Goal: Task Accomplishment & Management: Use online tool/utility

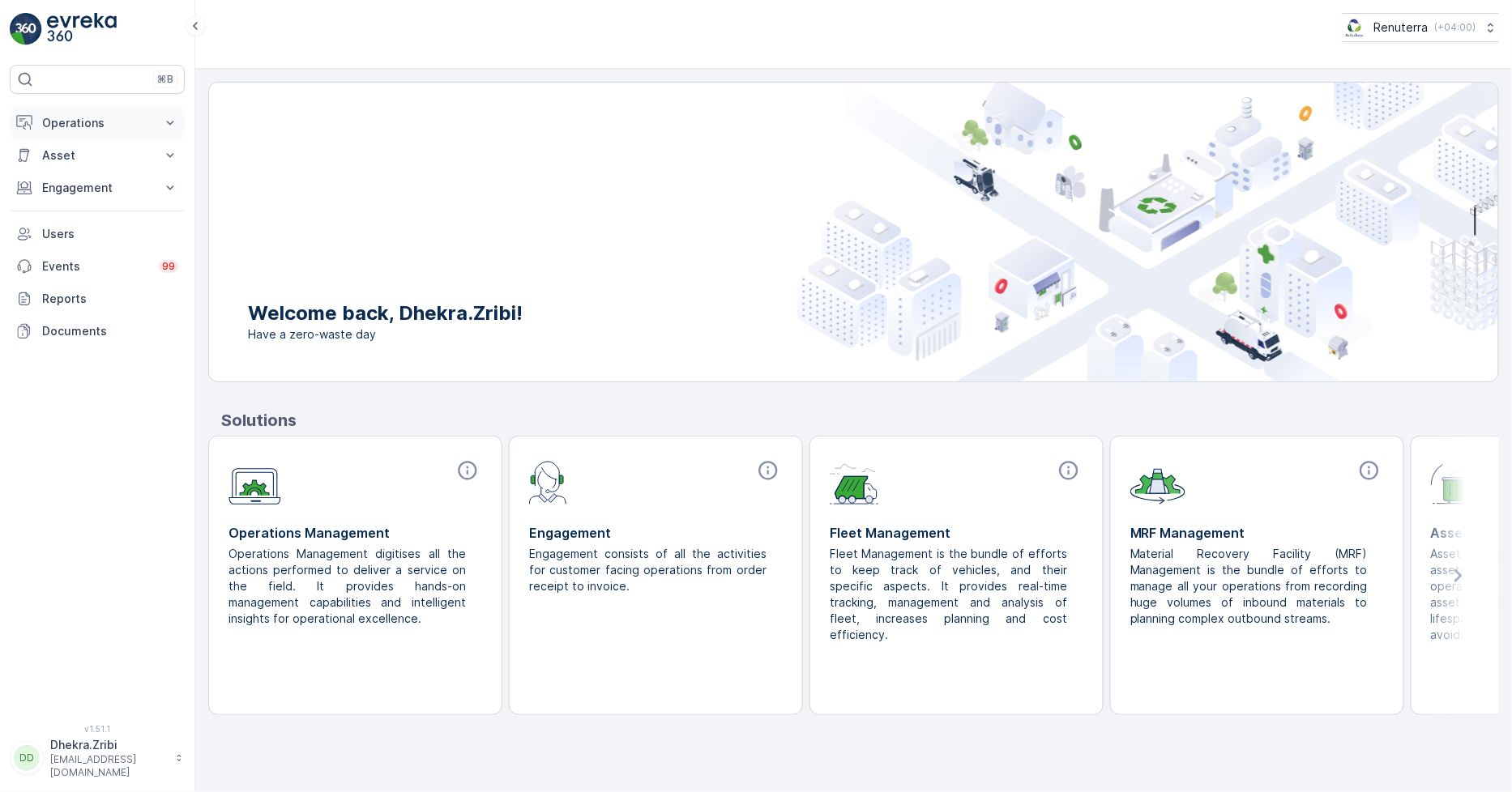
click at [106, 130] on p "Operations" at bounding box center [97, 123] width 110 height 16
click at [132, 192] on link "Routes & Tasks" at bounding box center [110, 196] width 150 height 22
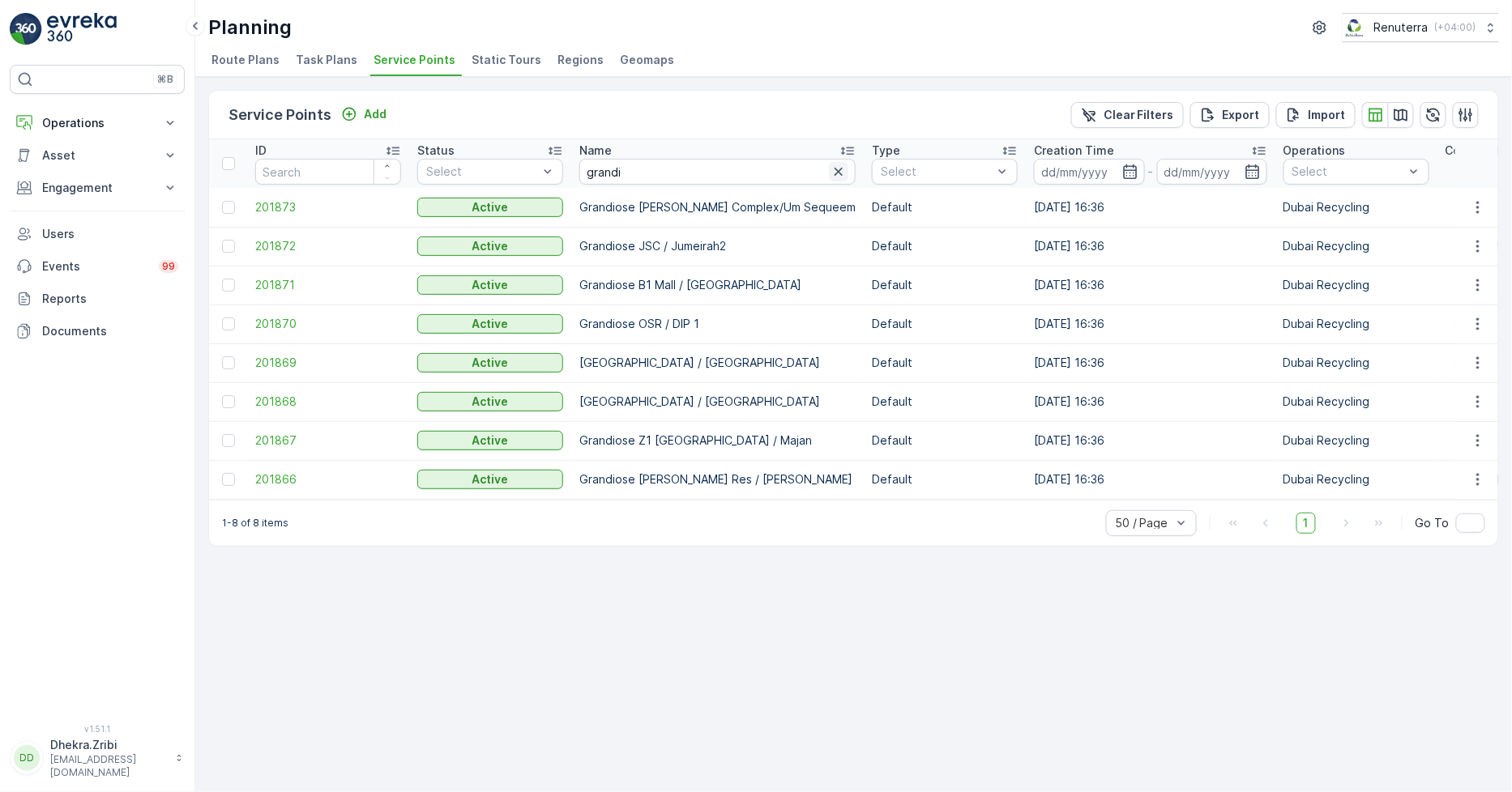
click at [831, 176] on icon "button" at bounding box center [838, 172] width 16 height 16
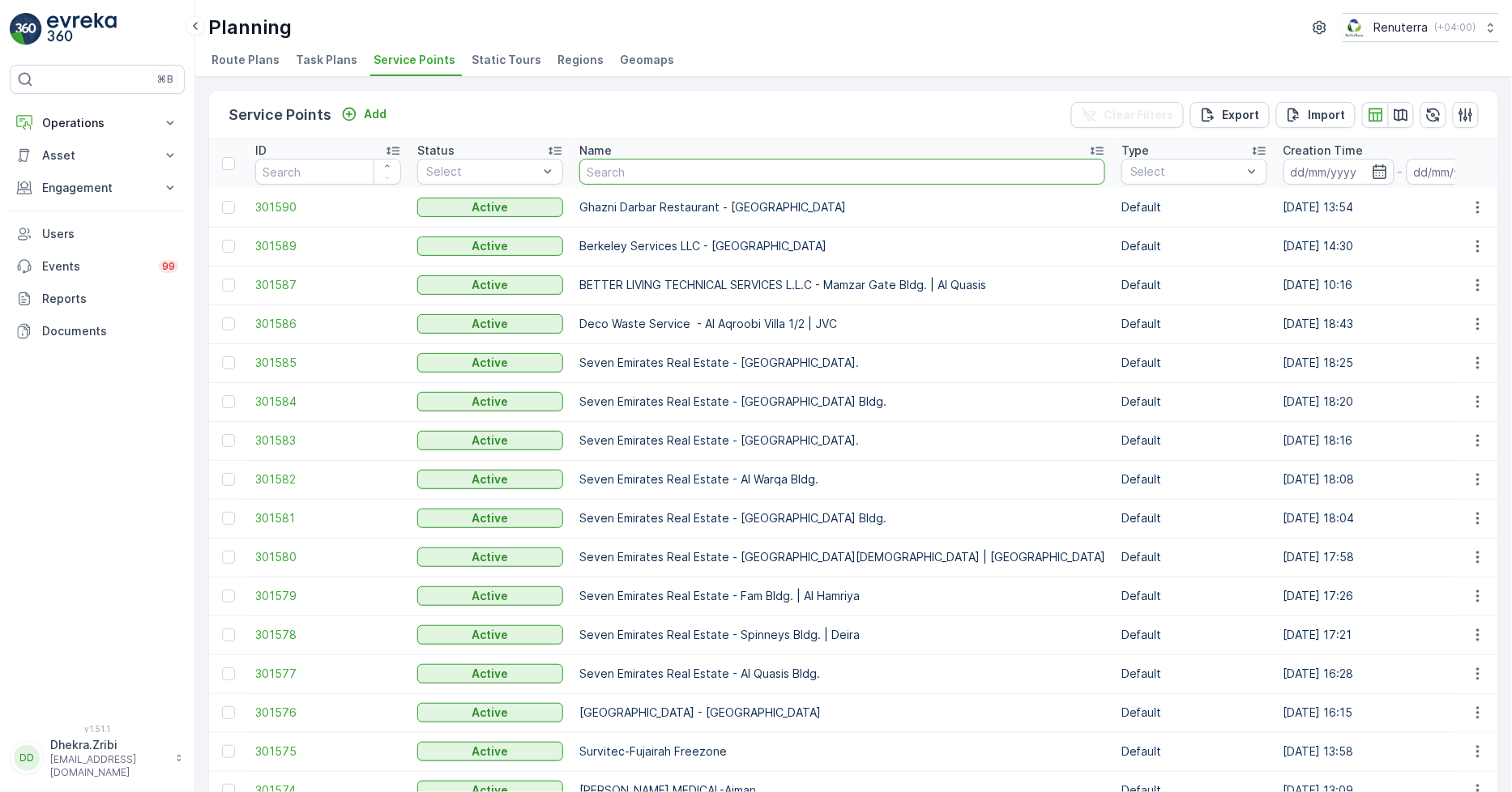
drag, startPoint x: 943, startPoint y: 41, endPoint x: 848, endPoint y: 175, distance: 164.3
click at [848, 175] on input "text" at bounding box center [842, 172] width 526 height 26
type input "du"
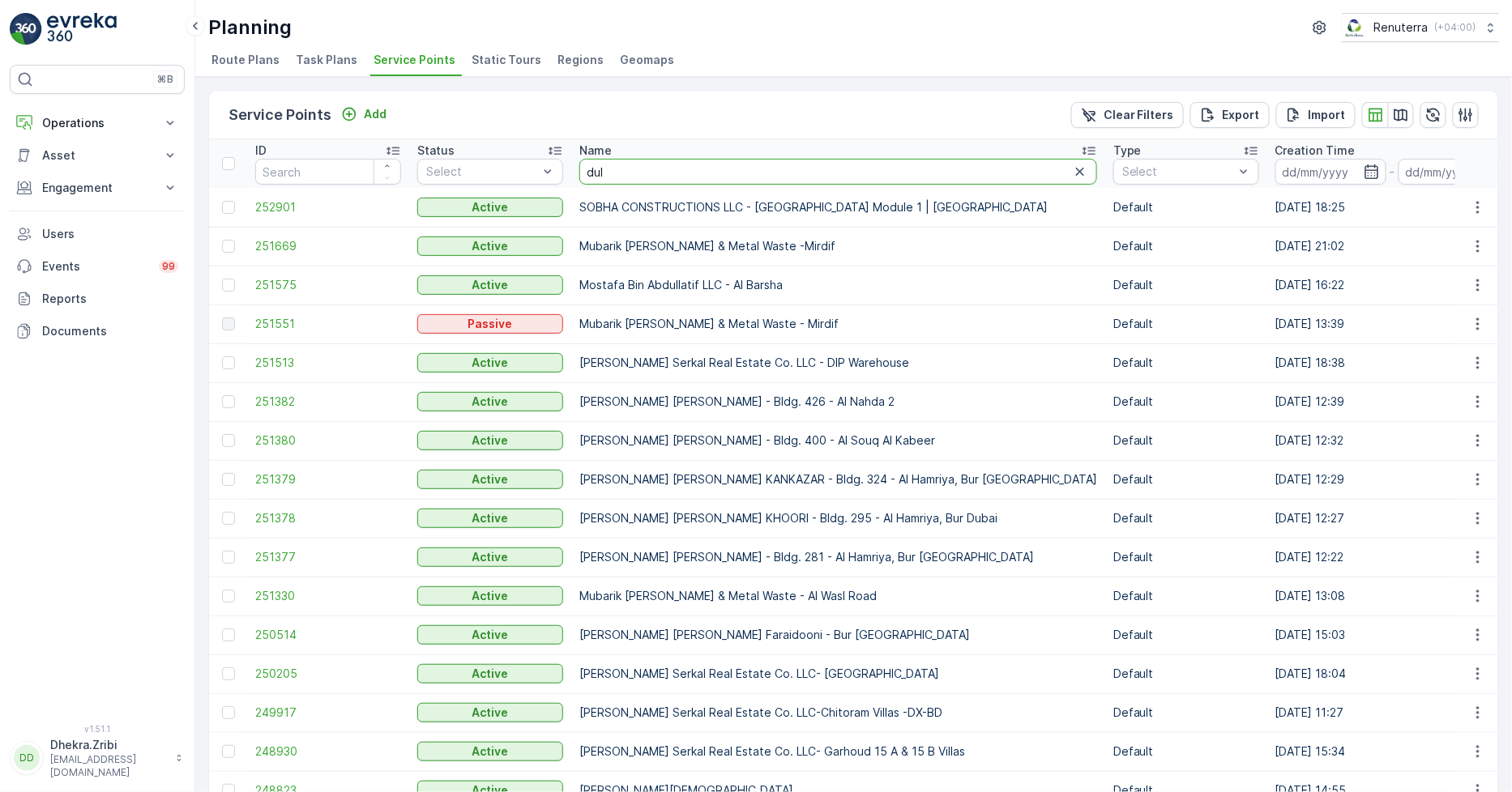
click at [754, 165] on input "dul" at bounding box center [838, 172] width 517 height 26
type input "dulsc"
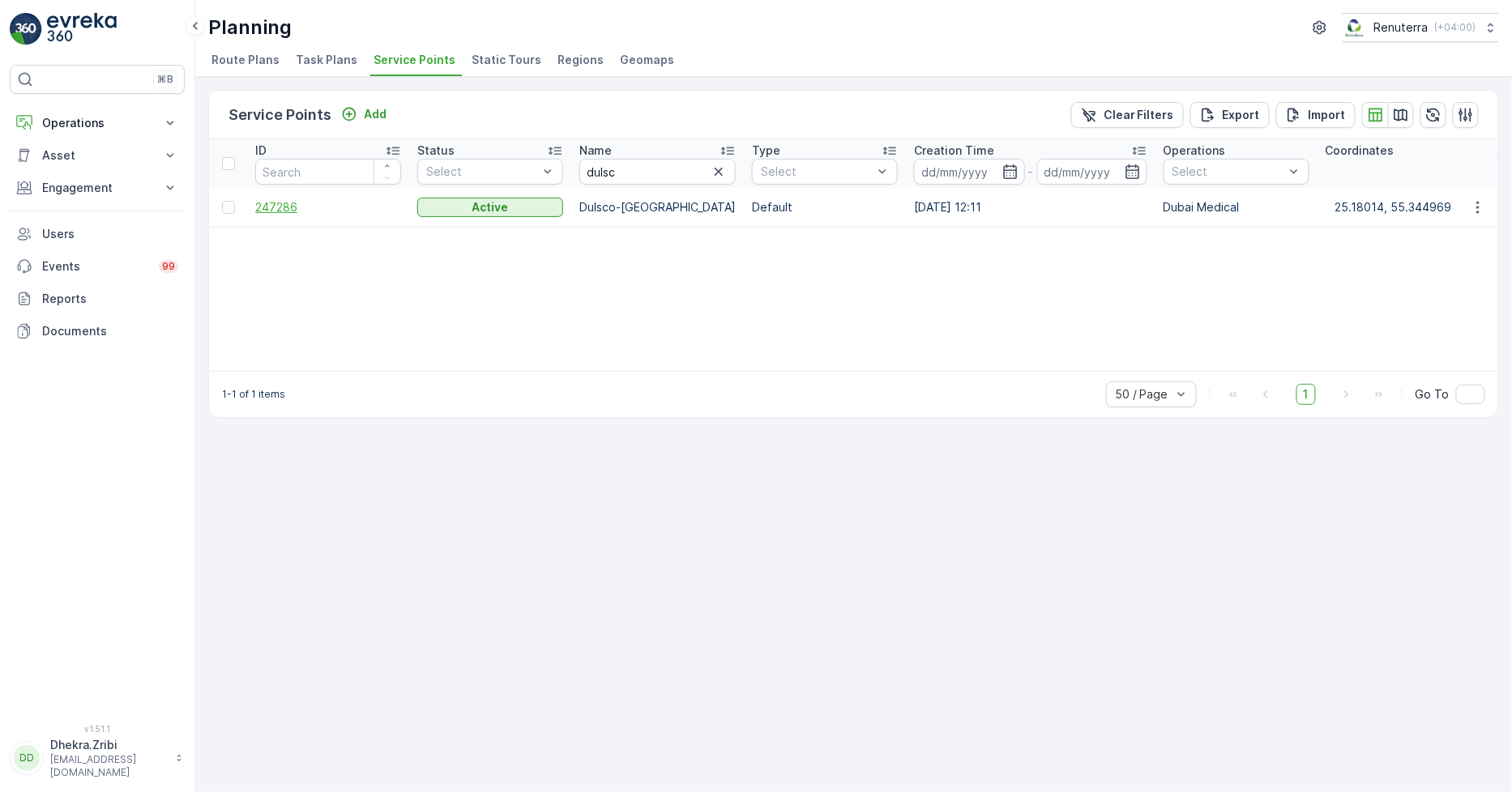
click at [293, 205] on span "247286" at bounding box center [328, 207] width 146 height 16
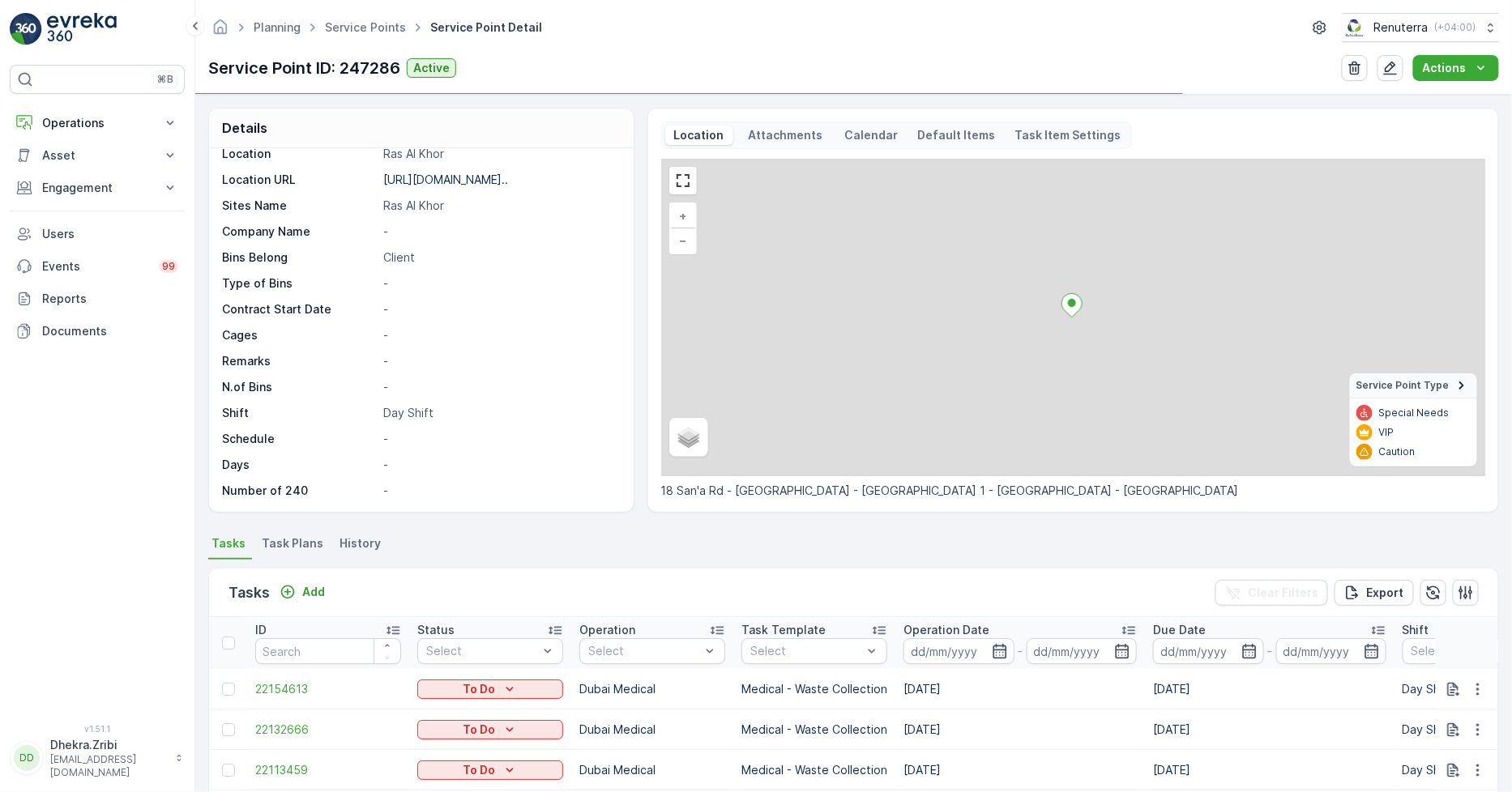
scroll to position [232, 0]
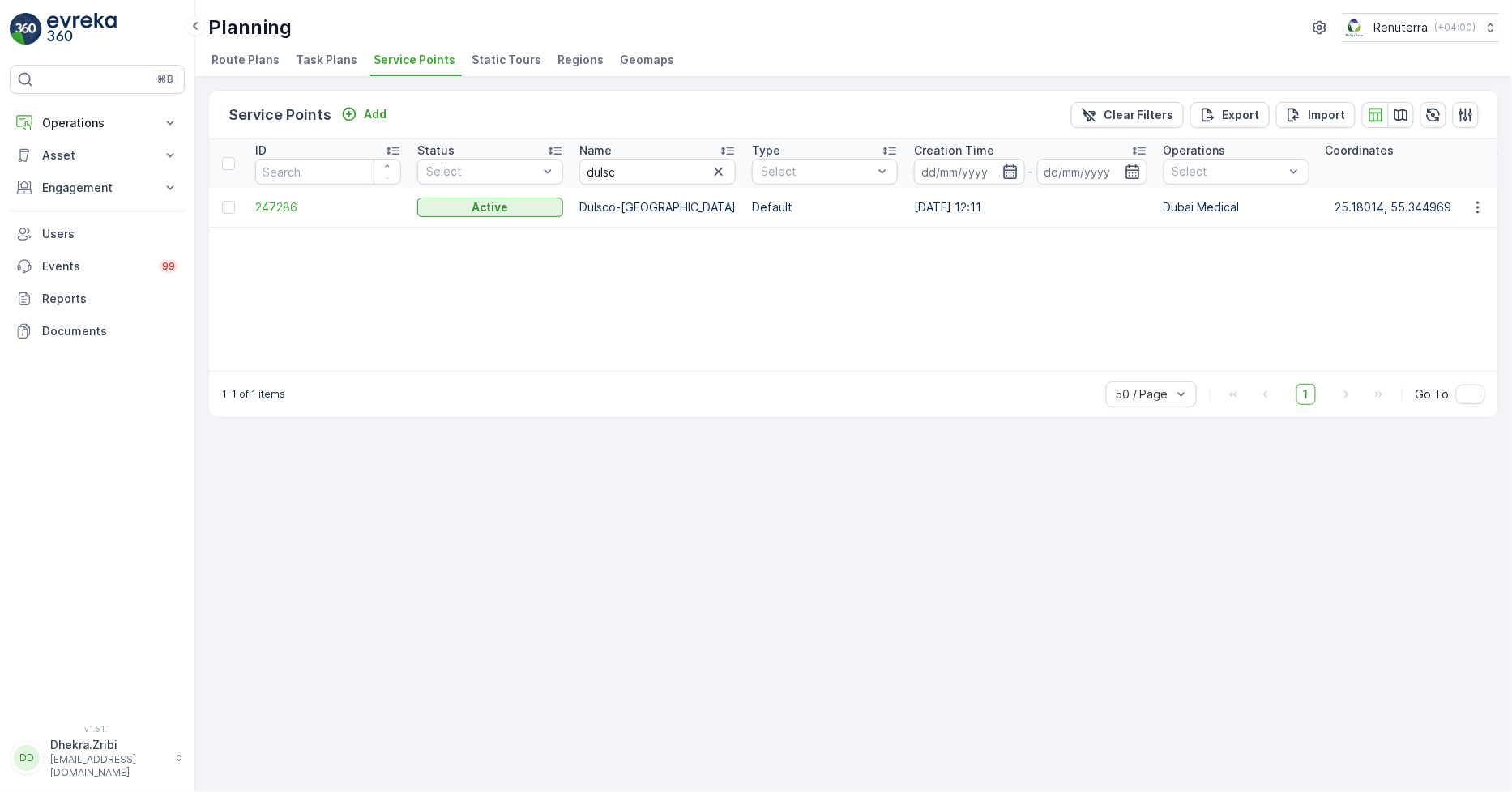
click at [1003, 166] on icon "button" at bounding box center [1010, 172] width 14 height 15
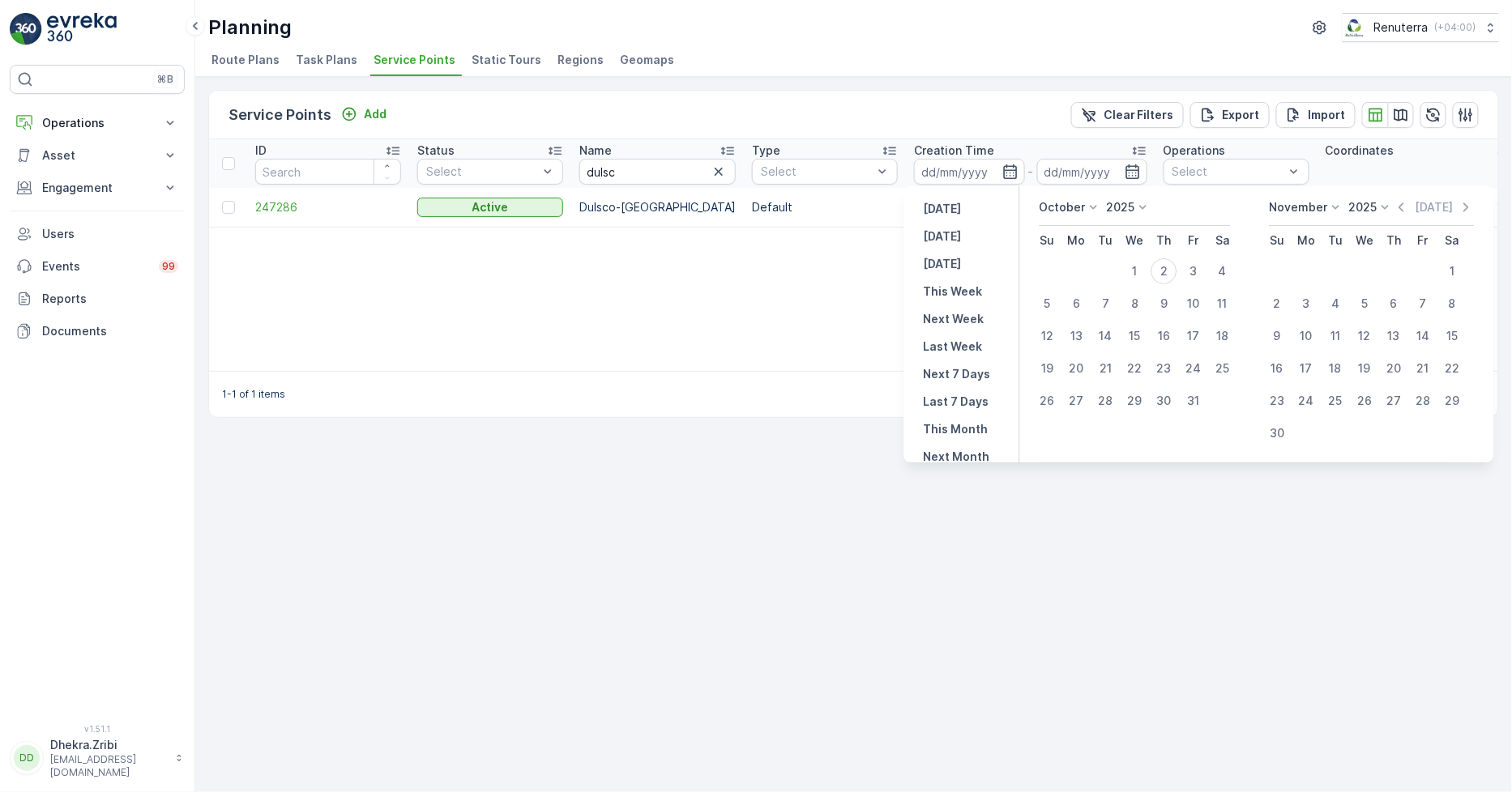
click at [975, 233] on div "[DATE] [DATE] [DATE] This Week Next Week Last Week Next 7 Days Last 7 Days This…" at bounding box center [962, 324] width 116 height 276
click at [952, 233] on p "[DATE]" at bounding box center [942, 236] width 38 height 16
type input "[DATE]"
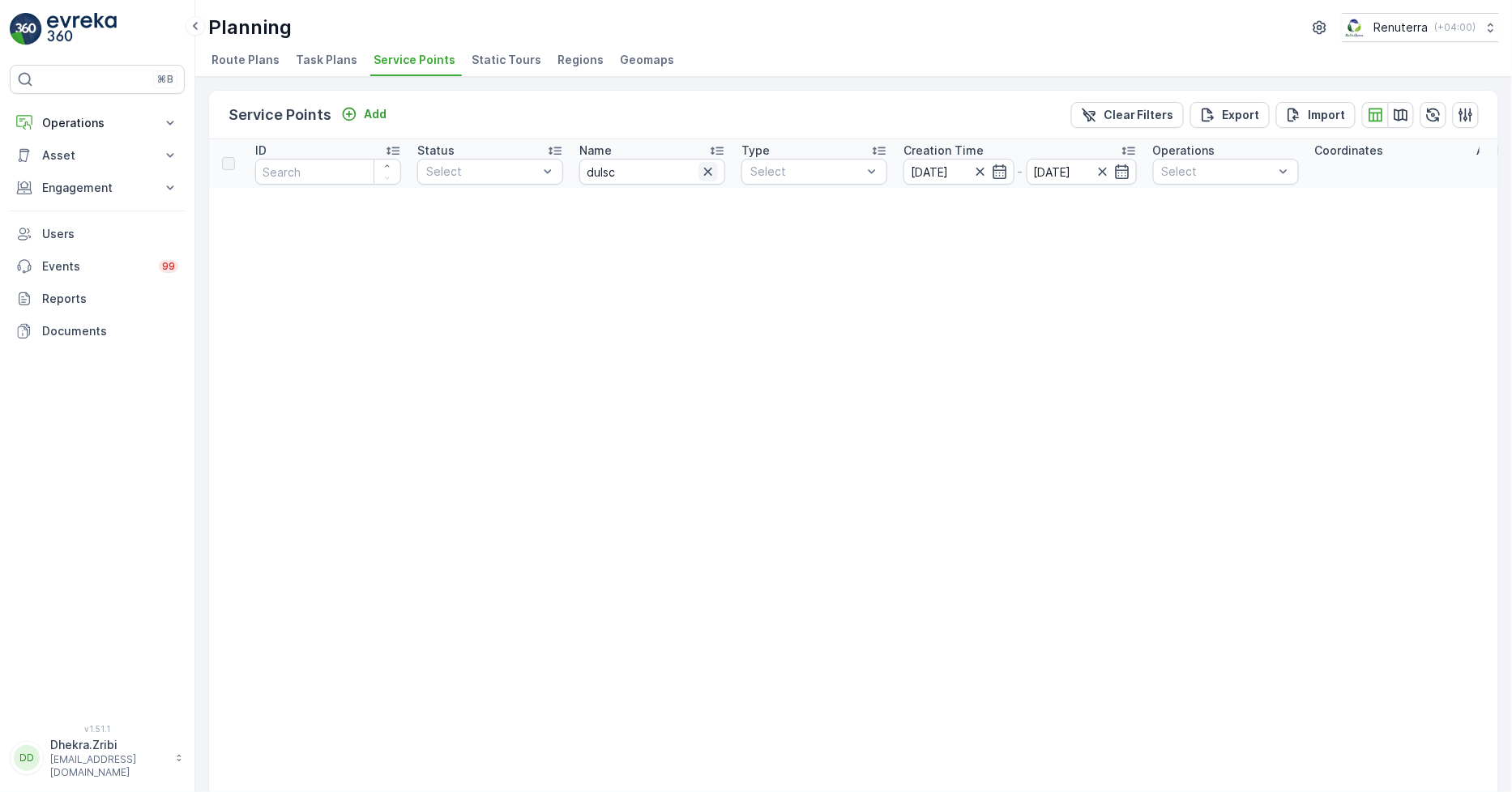
click at [703, 175] on icon "button" at bounding box center [708, 172] width 16 height 16
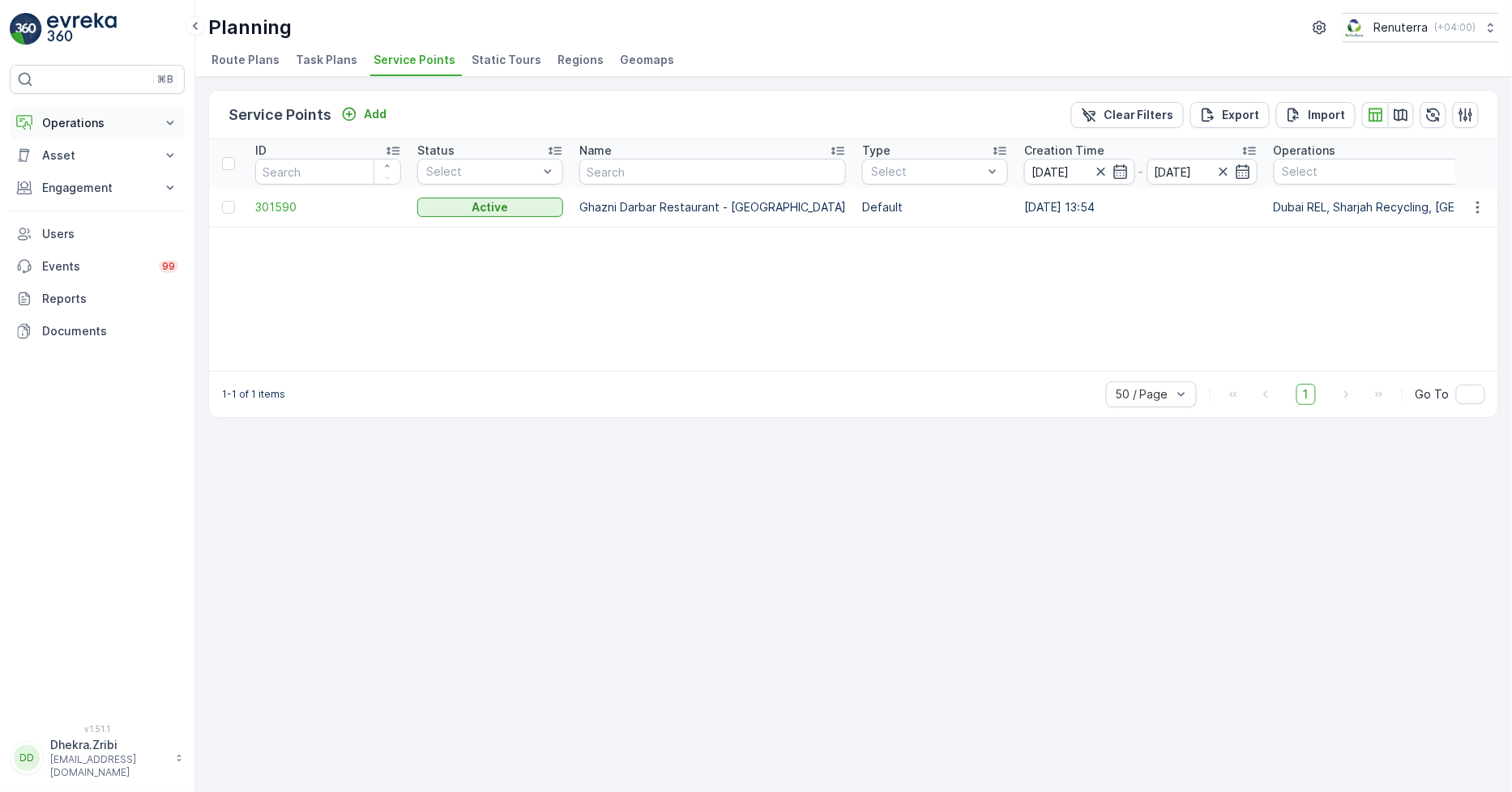
click at [127, 112] on button "Operations" at bounding box center [97, 124] width 175 height 33
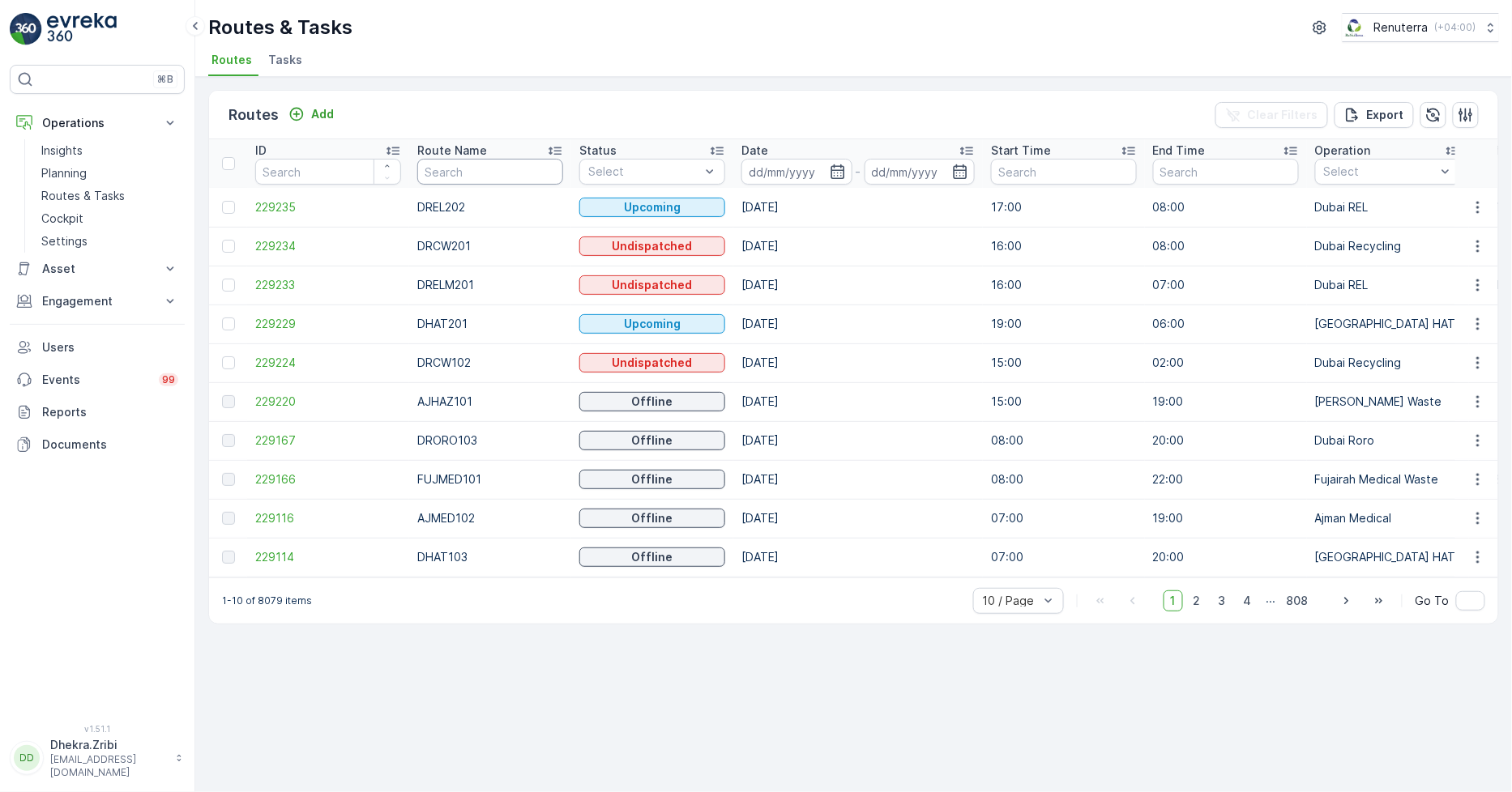
click at [481, 176] on input "text" at bounding box center [490, 172] width 146 height 26
click at [832, 170] on icon "button" at bounding box center [838, 172] width 14 height 15
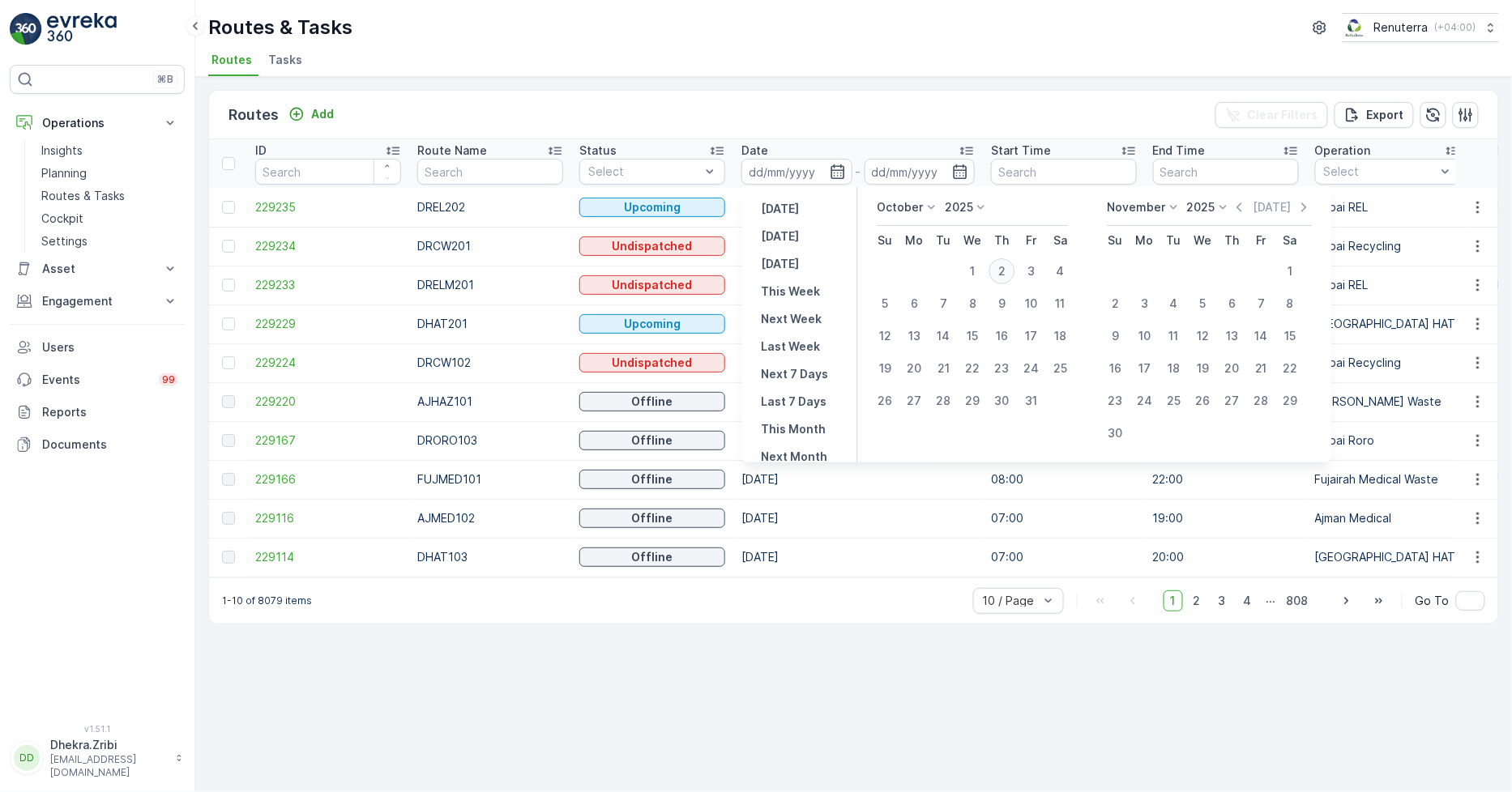
click at [1003, 262] on div "2" at bounding box center [1002, 271] width 26 height 26
type input "[DATE]"
click at [1003, 263] on div "2" at bounding box center [1002, 271] width 26 height 26
type input "[DATE]"
click at [834, 46] on div "Routes & Tasks Renuterra ( +04:00 ) Routes Tasks" at bounding box center [854, 39] width 1316 height 77
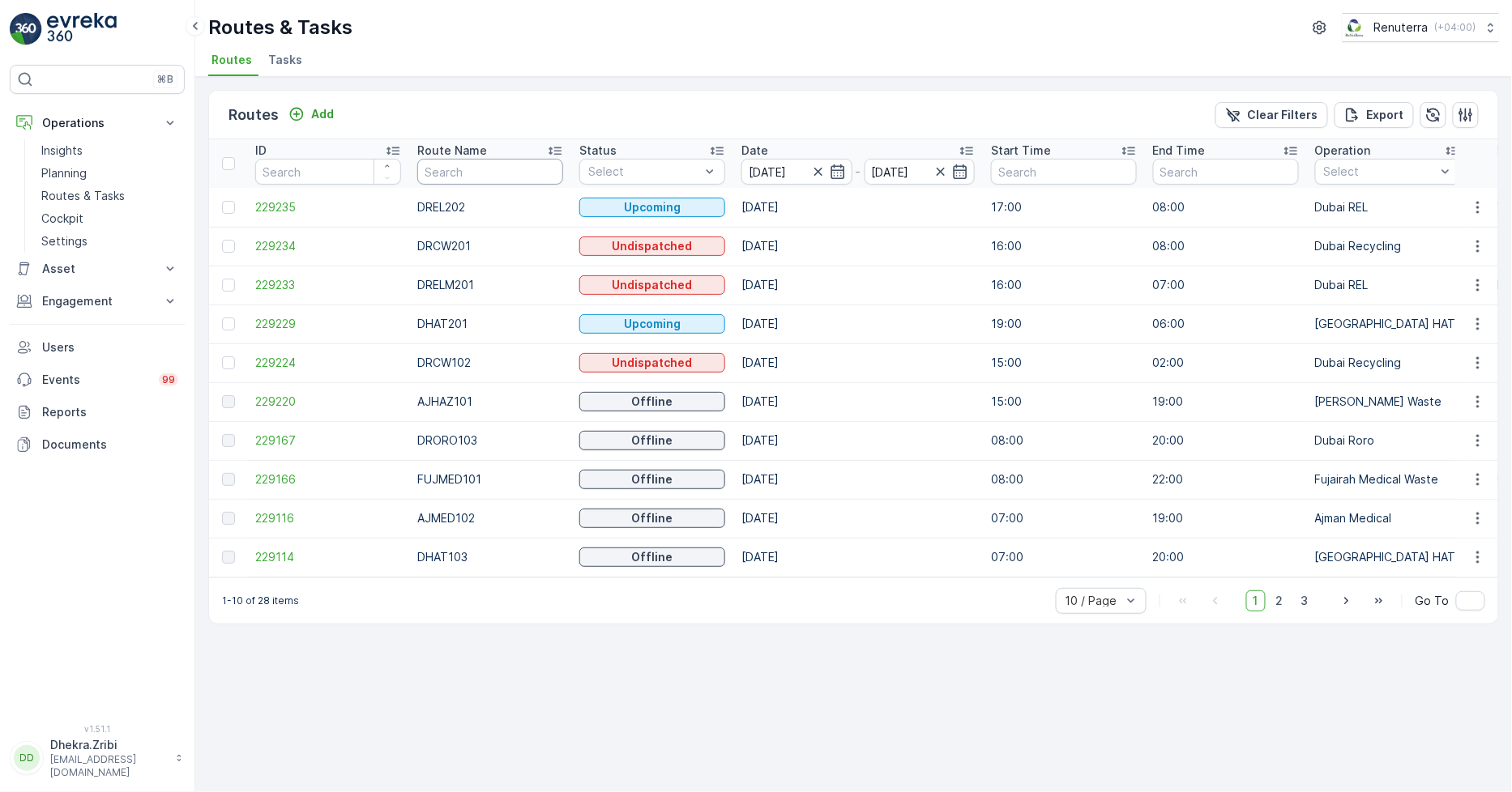
click at [541, 180] on input "text" at bounding box center [490, 172] width 146 height 26
type input "roro"
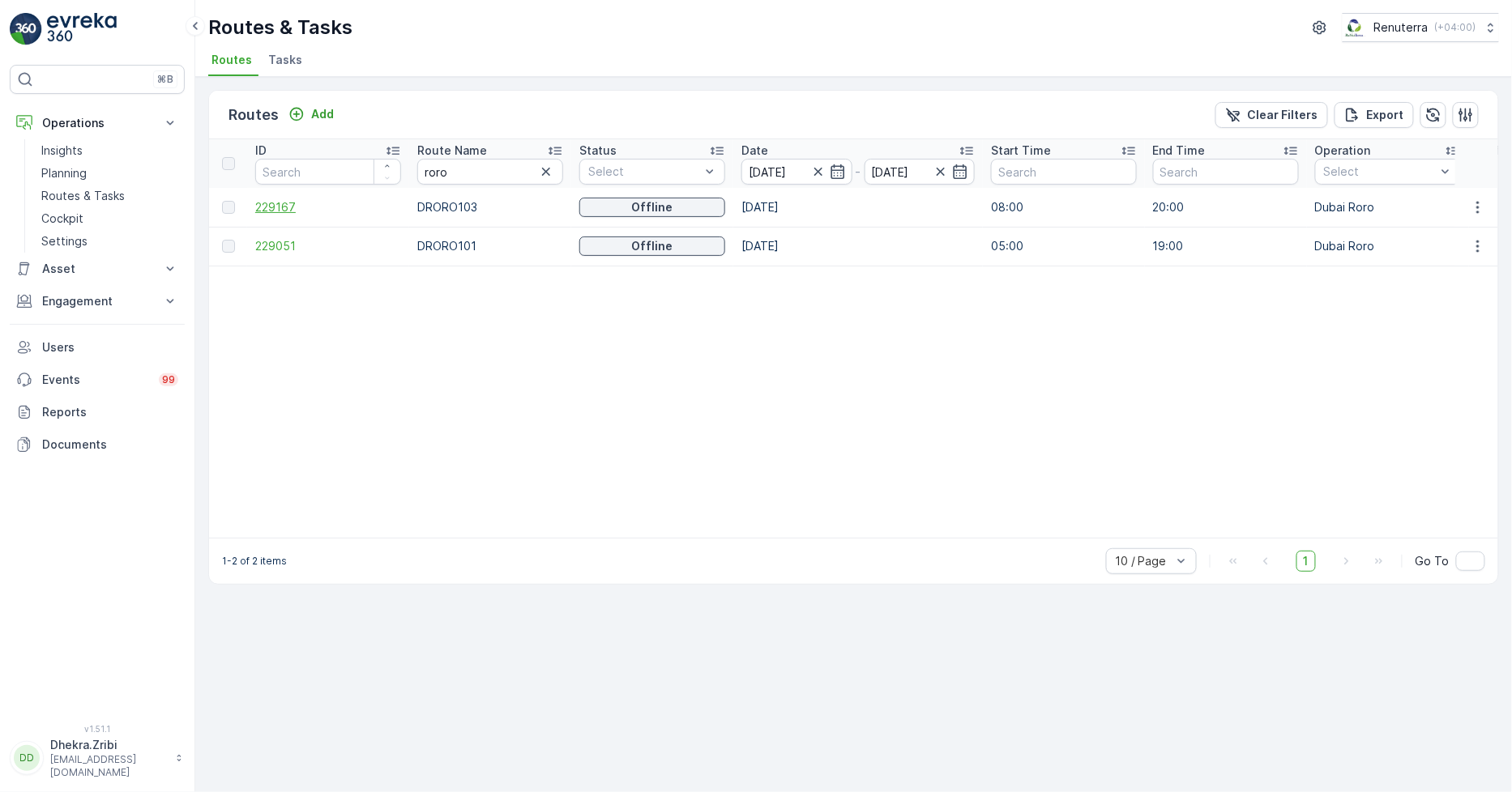
click at [275, 209] on span "229167" at bounding box center [328, 207] width 146 height 16
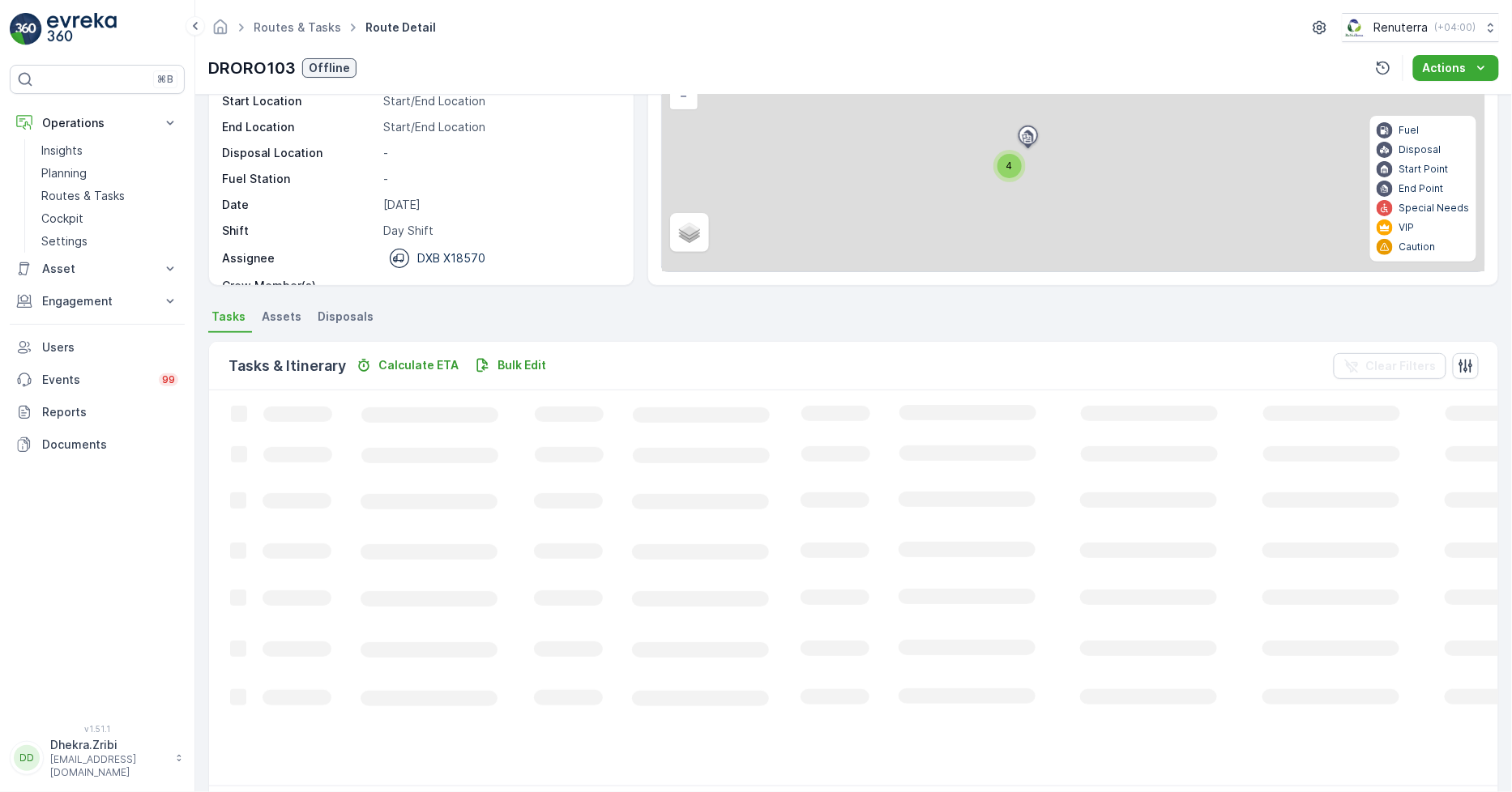
scroll to position [180, 0]
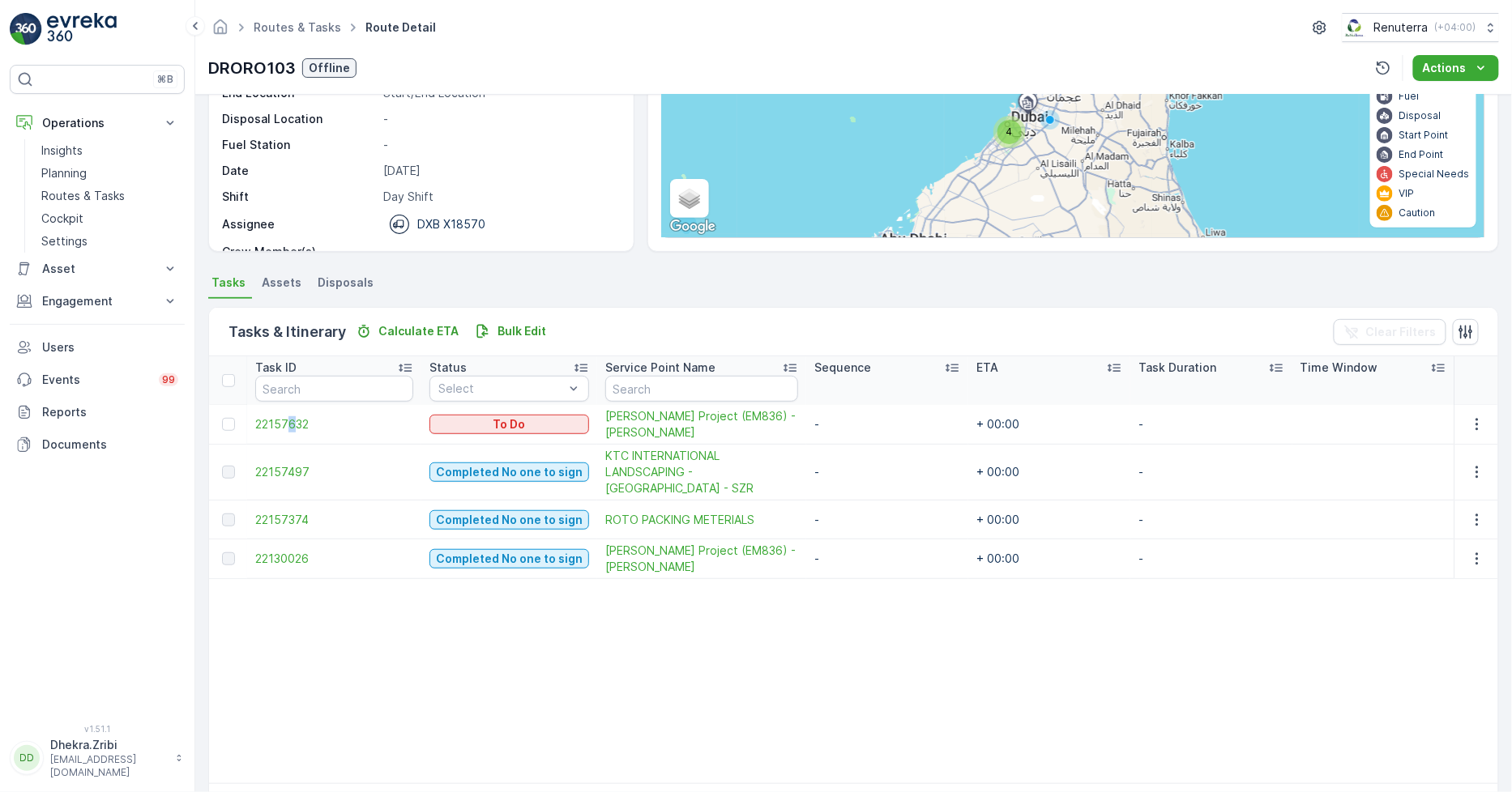
click at [290, 432] on td "22157632" at bounding box center [334, 425] width 174 height 39
click at [290, 420] on span "22157632" at bounding box center [334, 424] width 158 height 16
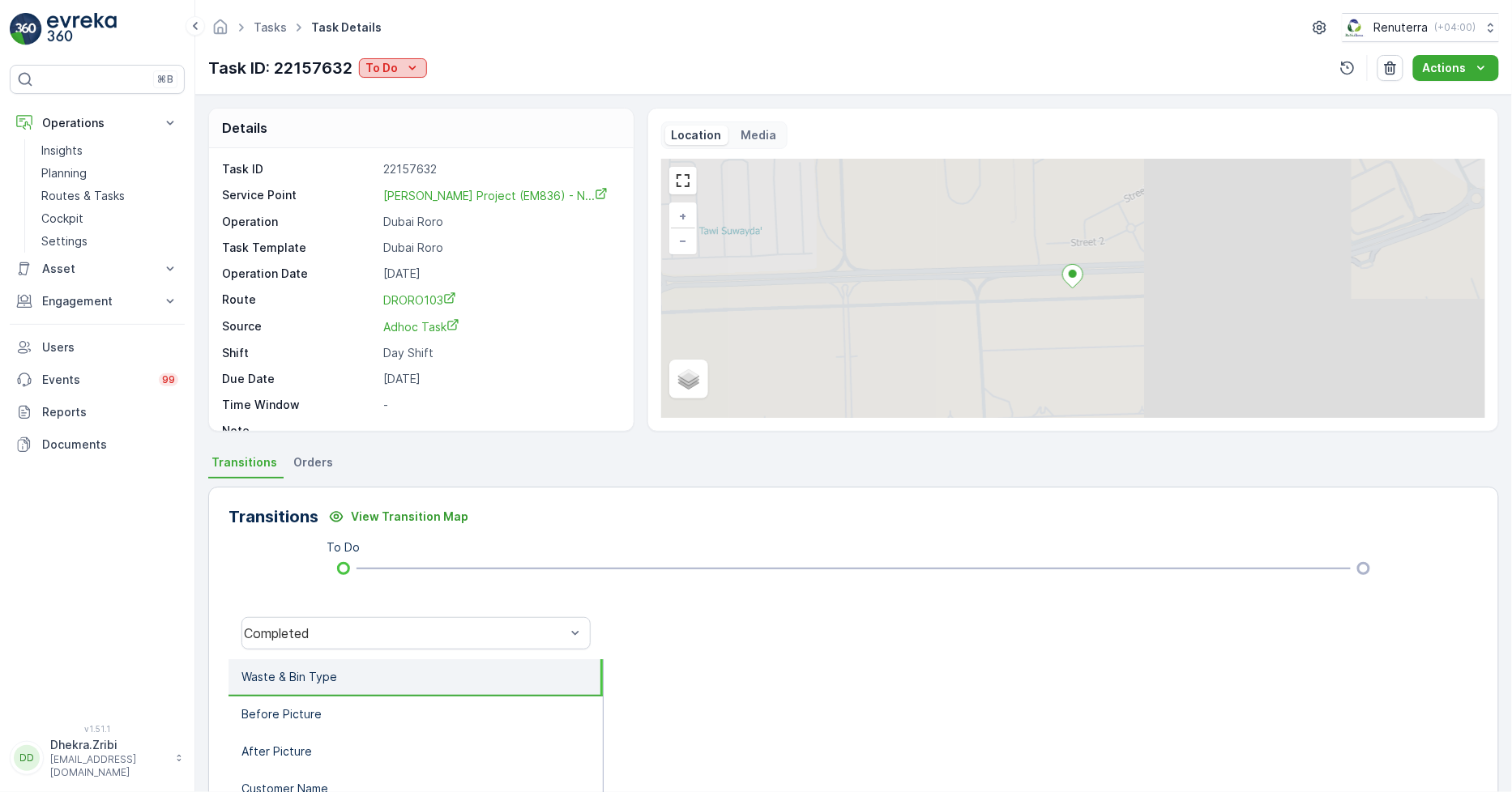
click at [396, 68] on p "To Do" at bounding box center [382, 68] width 33 height 16
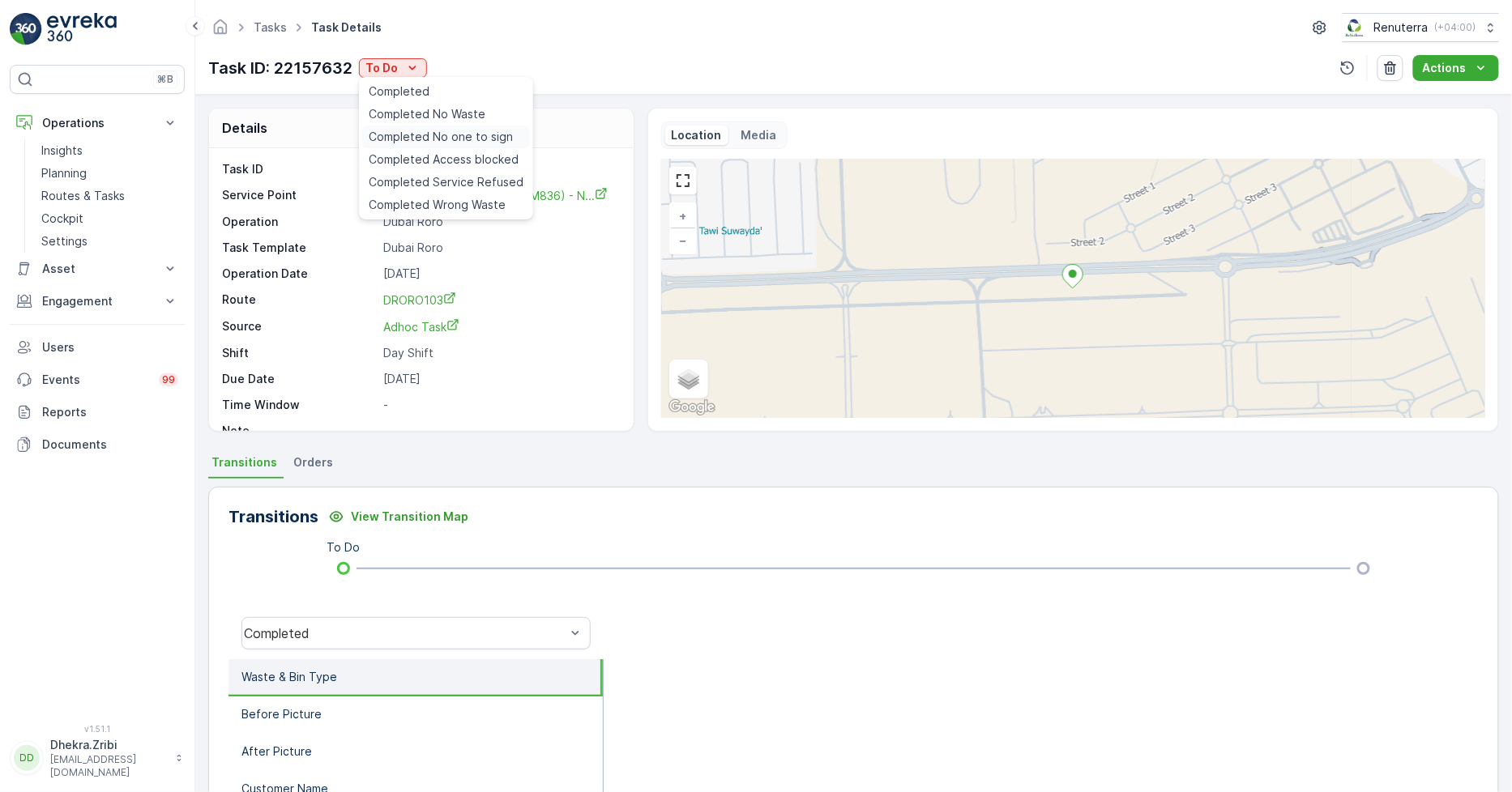
click at [455, 134] on span "Completed No one to sign" at bounding box center [441, 136] width 144 height 16
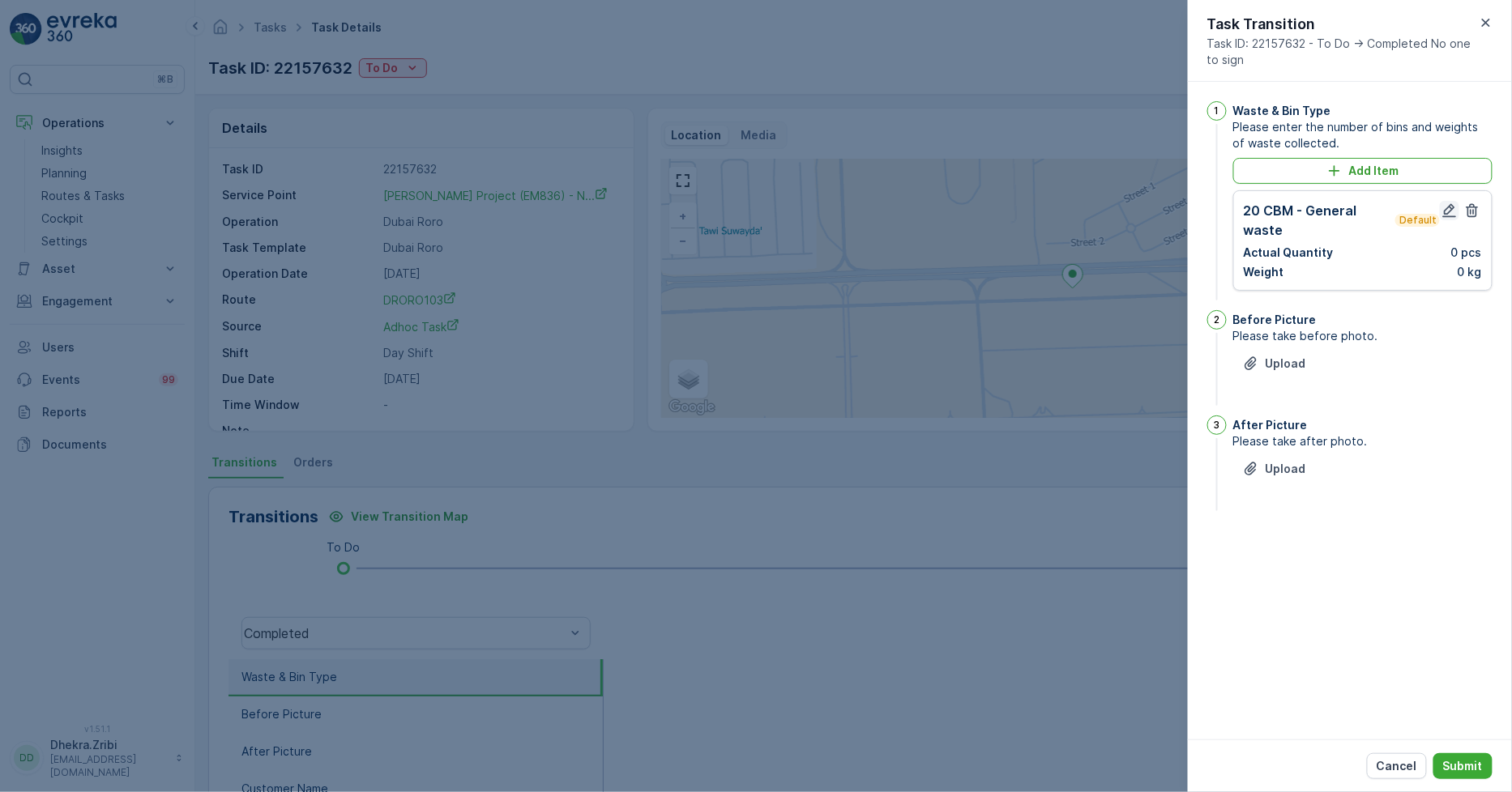
click at [1445, 213] on icon "button" at bounding box center [1449, 211] width 14 height 14
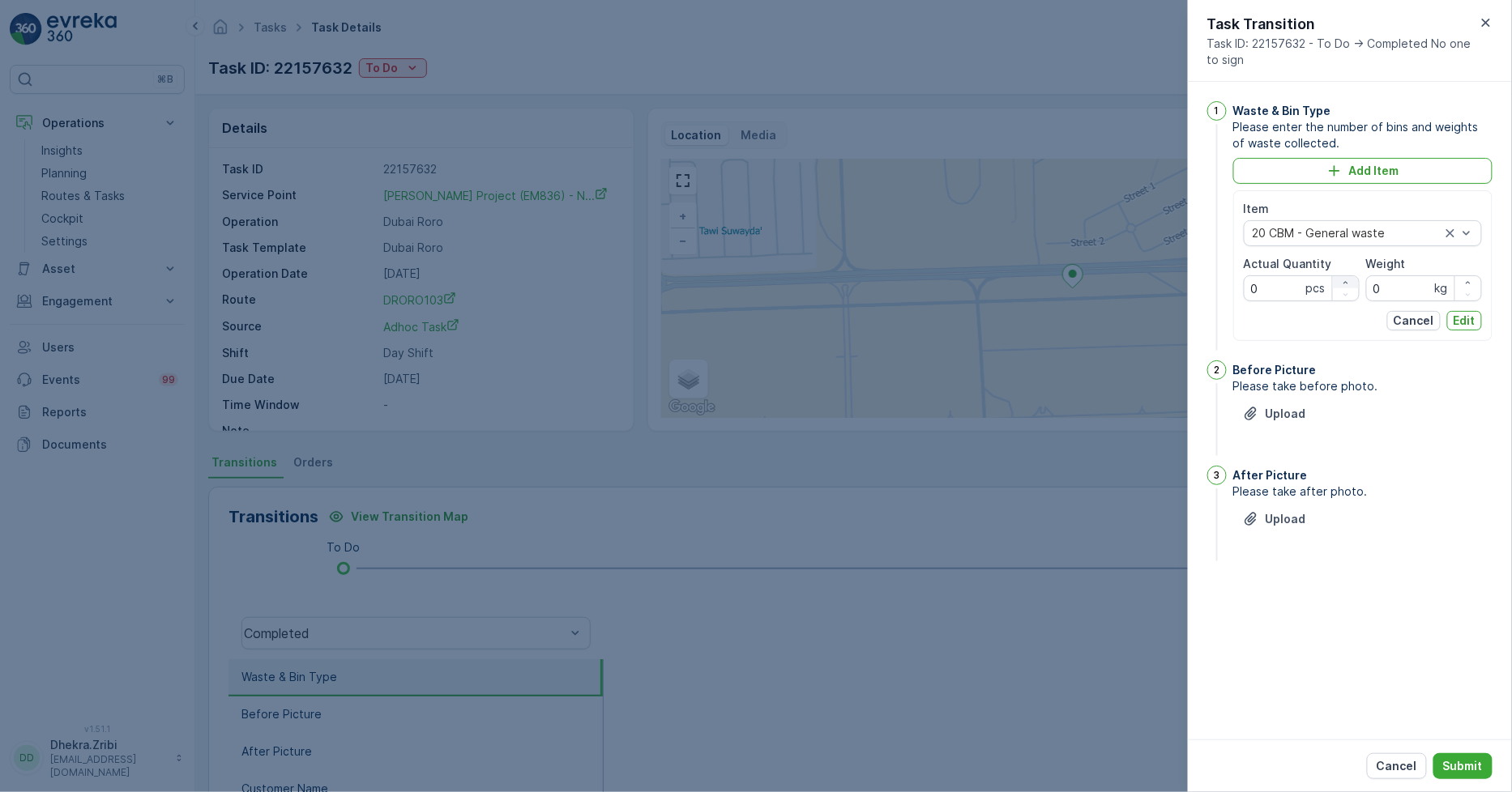
click at [1341, 281] on icon "button" at bounding box center [1345, 282] width 9 height 9
type Quantity "1"
click at [1468, 321] on p "Edit" at bounding box center [1464, 320] width 21 height 16
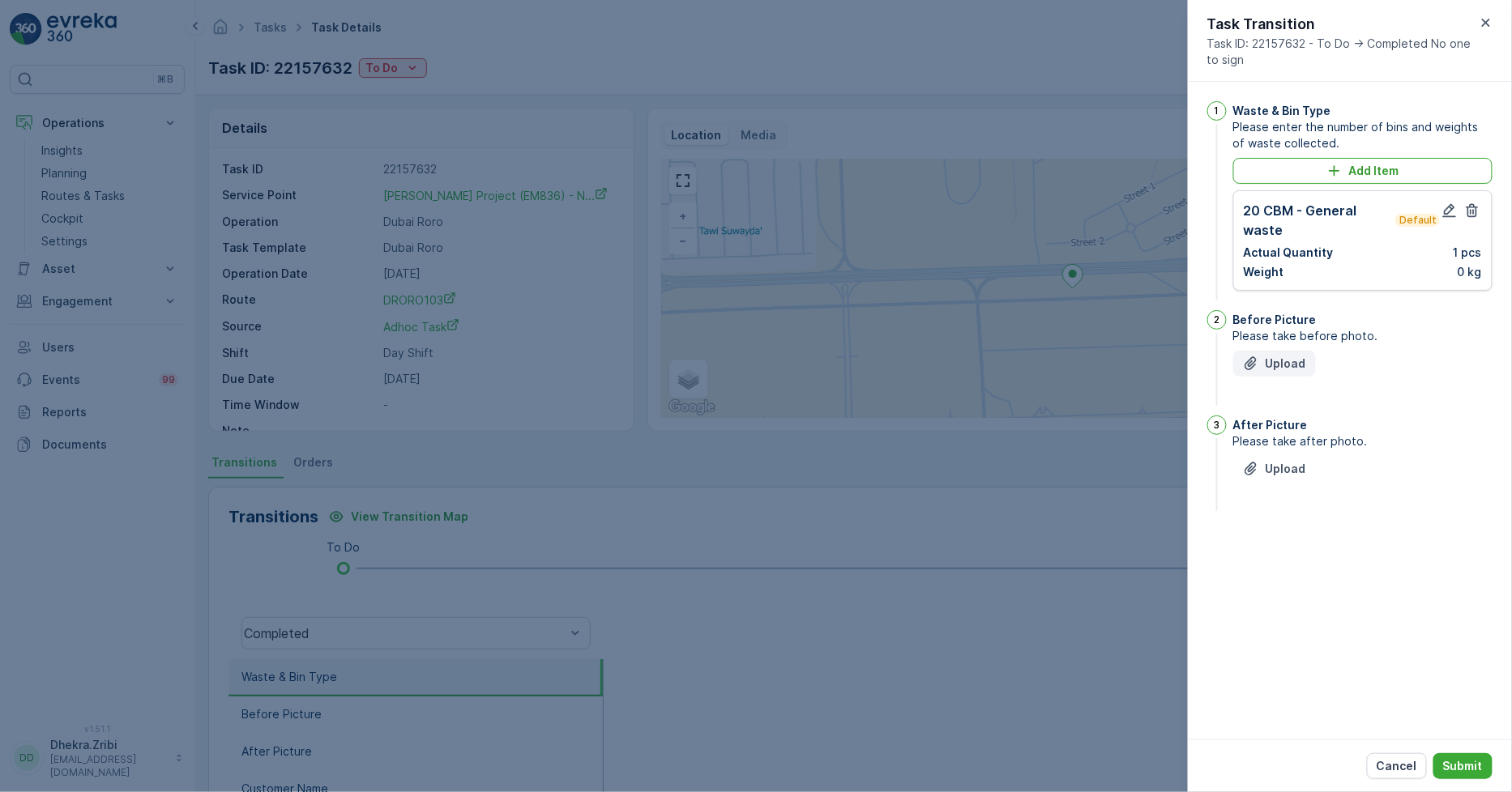
click at [1273, 360] on p "Upload" at bounding box center [1285, 363] width 40 height 16
click at [1267, 553] on button "Upload" at bounding box center [1274, 550] width 82 height 26
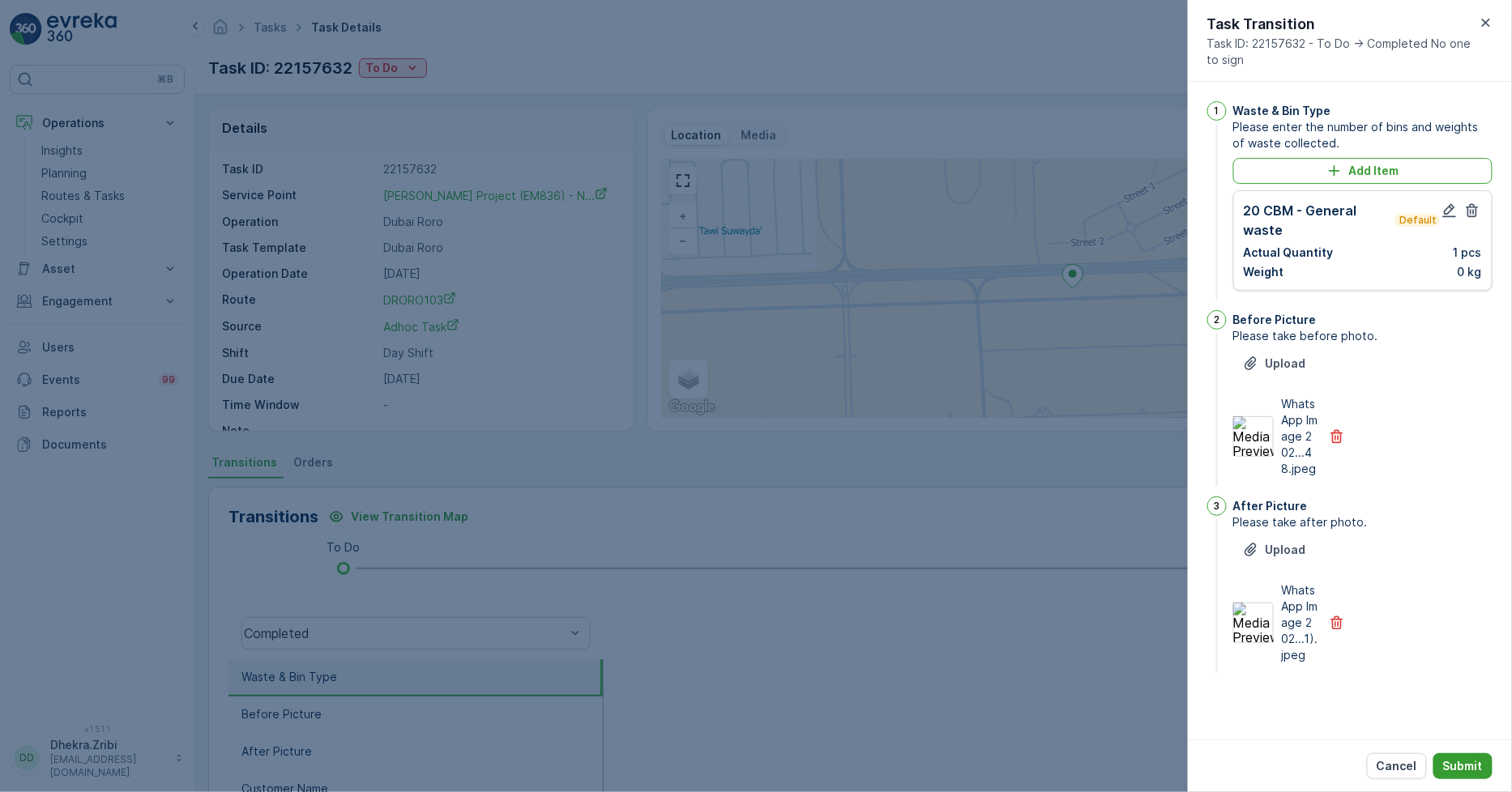
click at [1474, 765] on p "Submit" at bounding box center [1462, 766] width 39 height 16
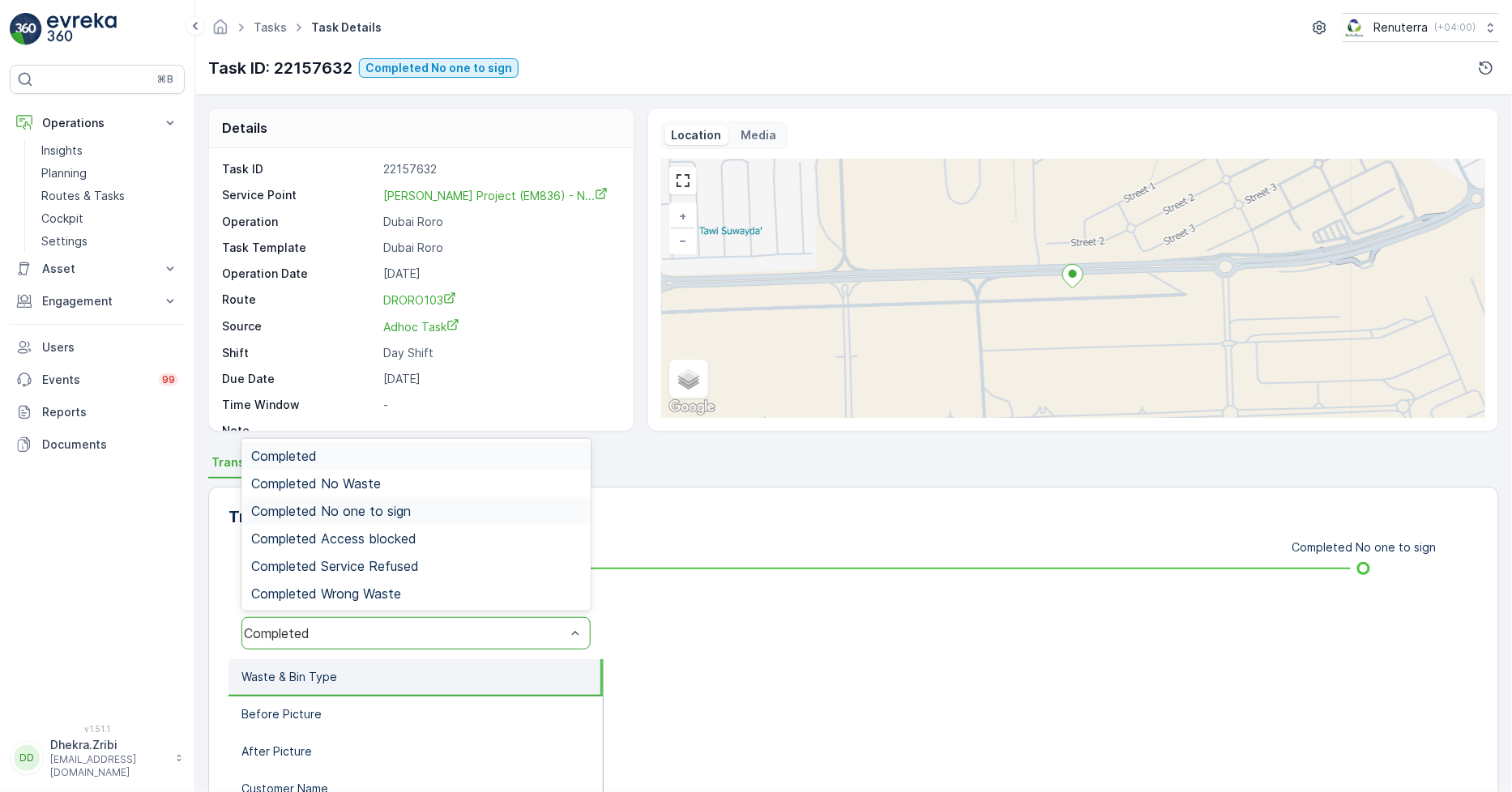
click at [421, 520] on div "Completed No one to sign" at bounding box center [415, 511] width 349 height 27
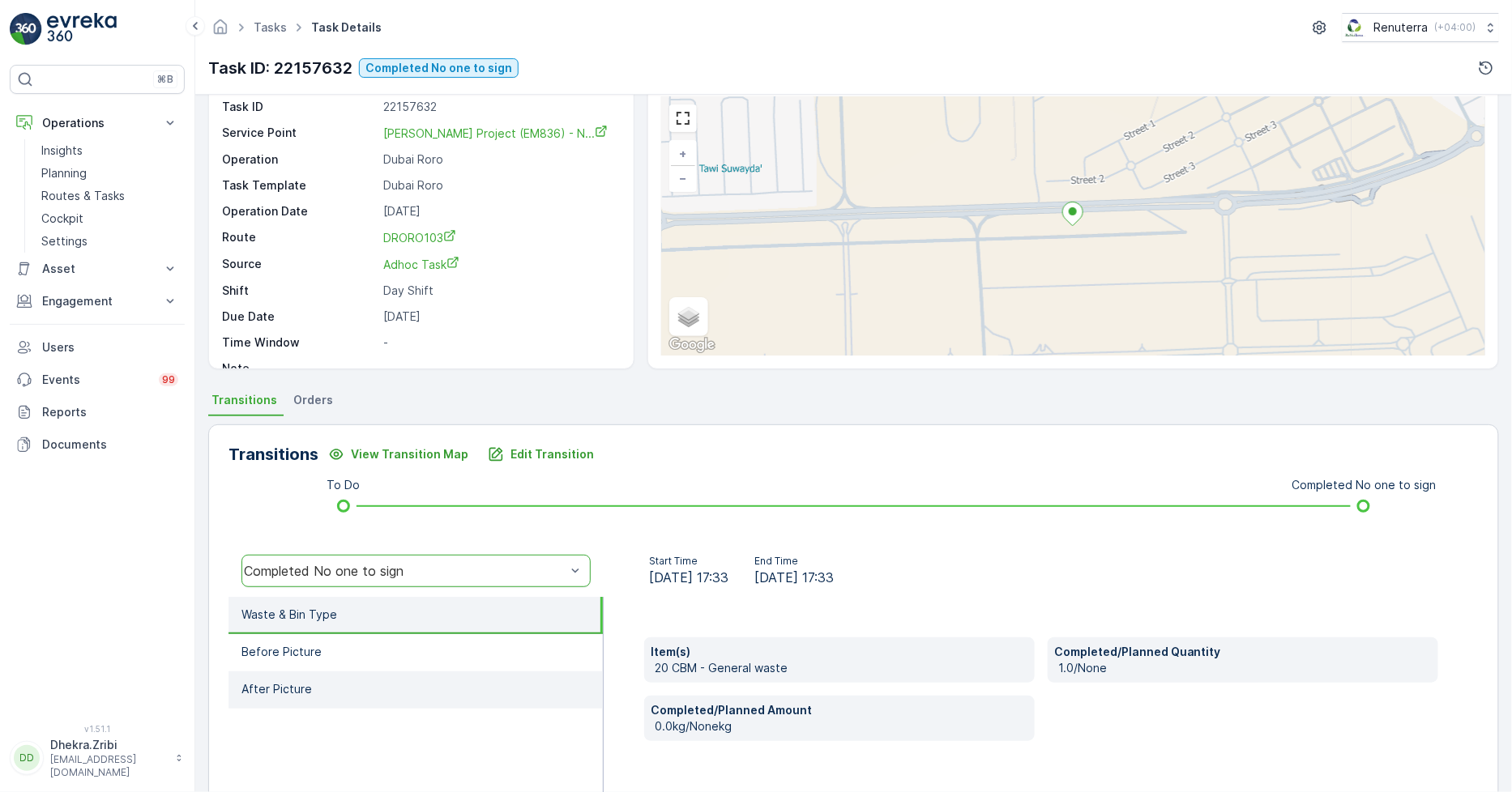
scroll to position [90, 0]
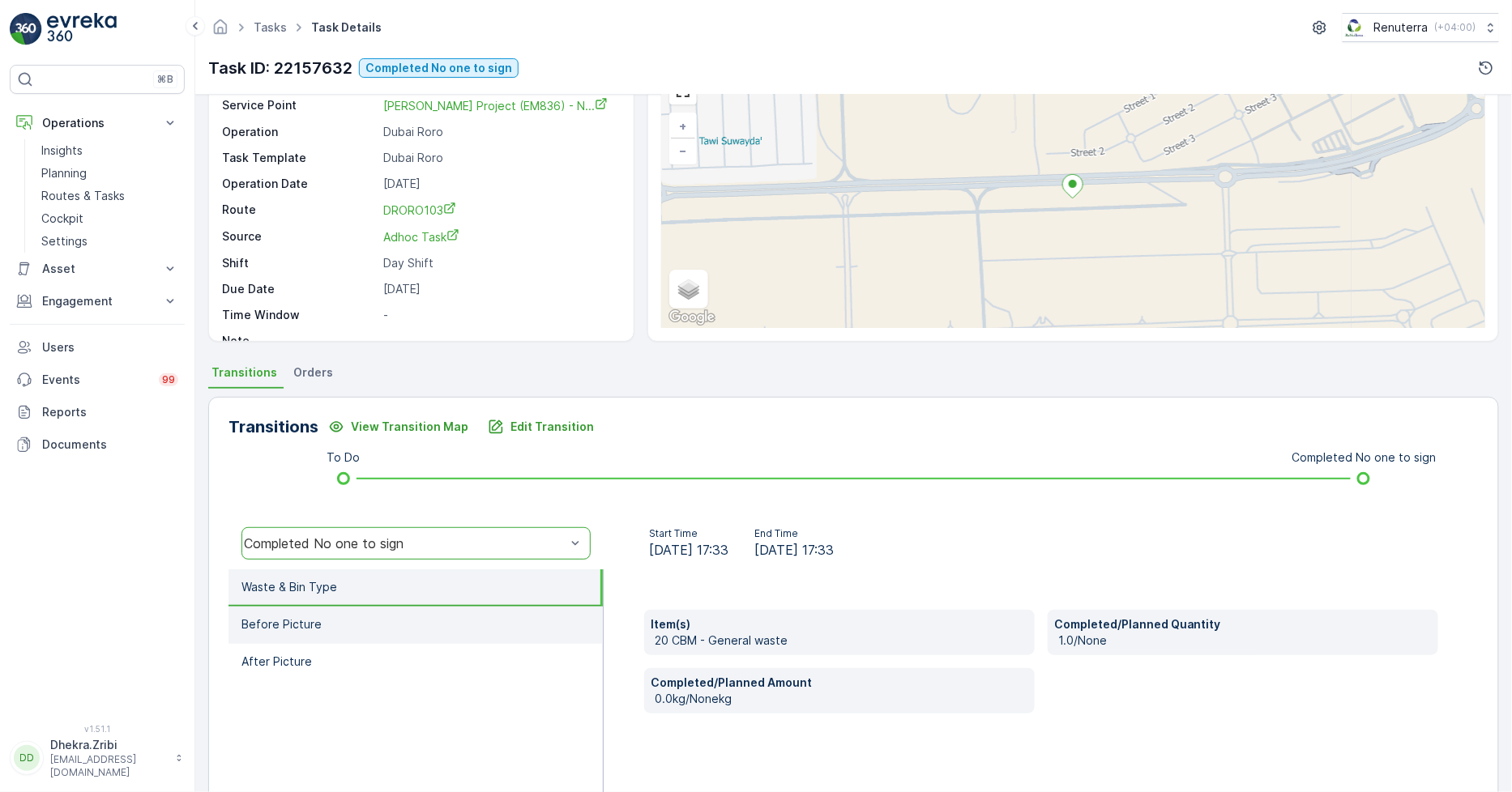
click at [414, 631] on li "Before Picture" at bounding box center [415, 625] width 374 height 37
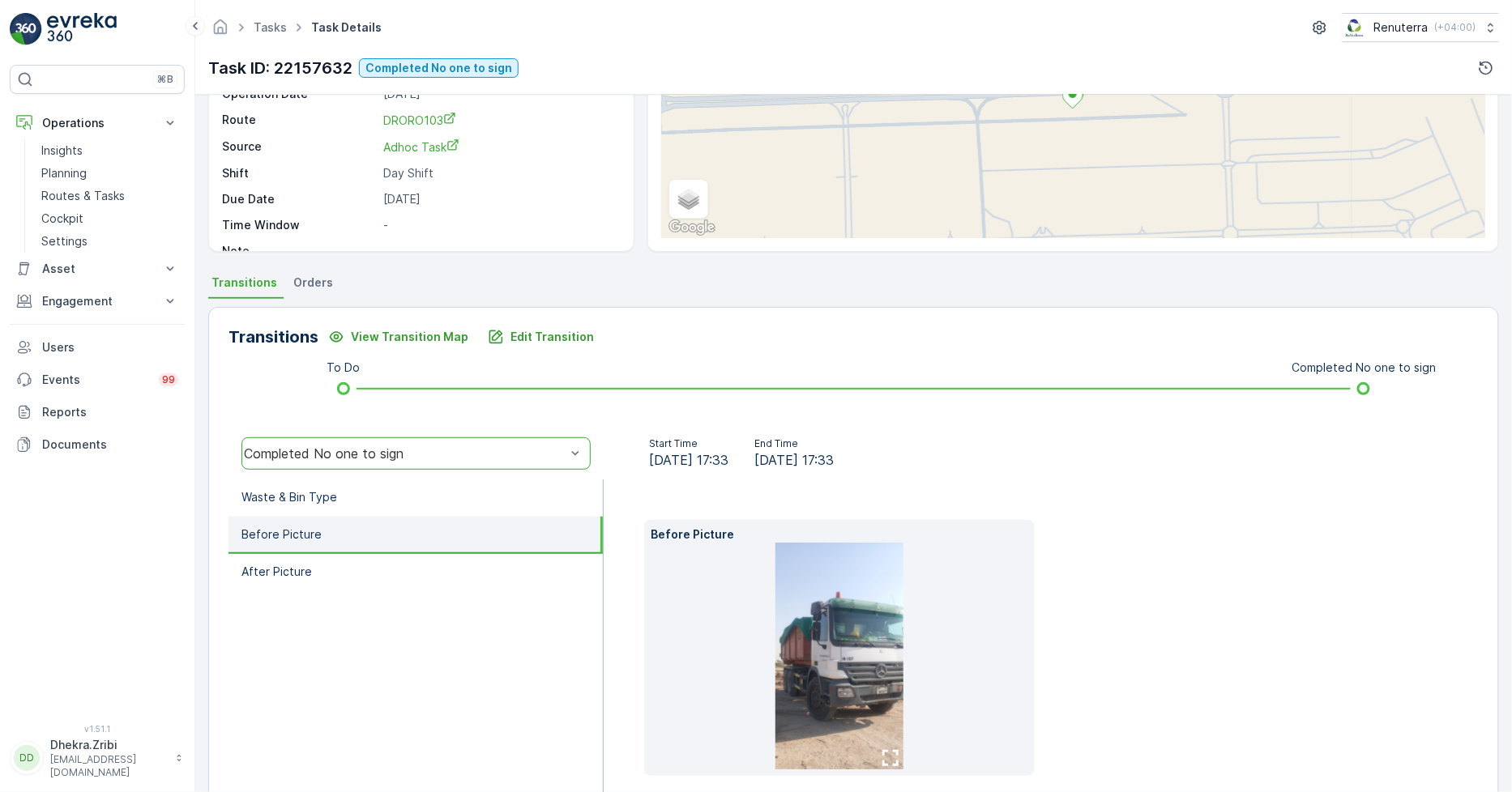
scroll to position [254, 0]
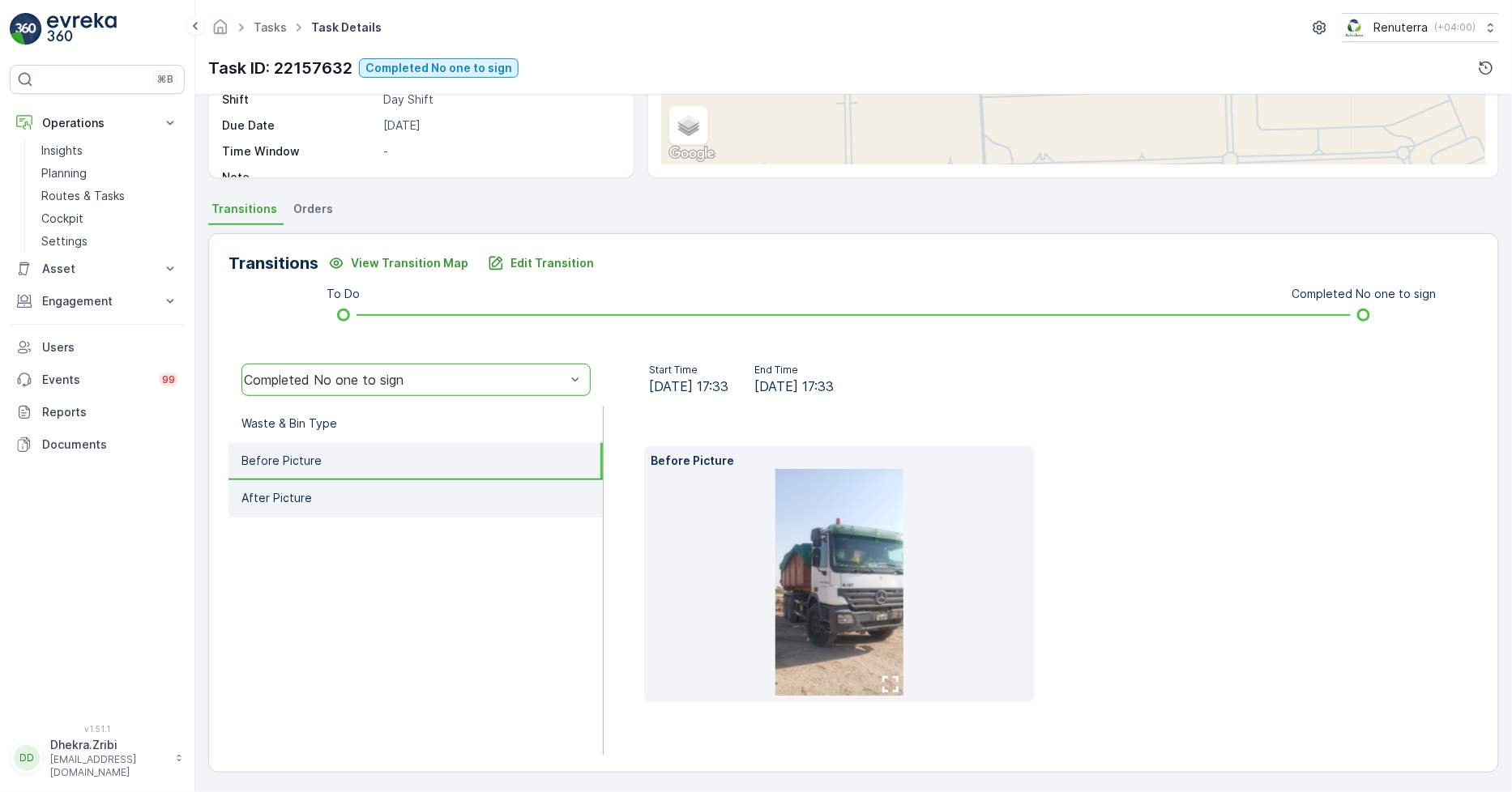
click at [400, 494] on li "After Picture" at bounding box center [415, 499] width 374 height 37
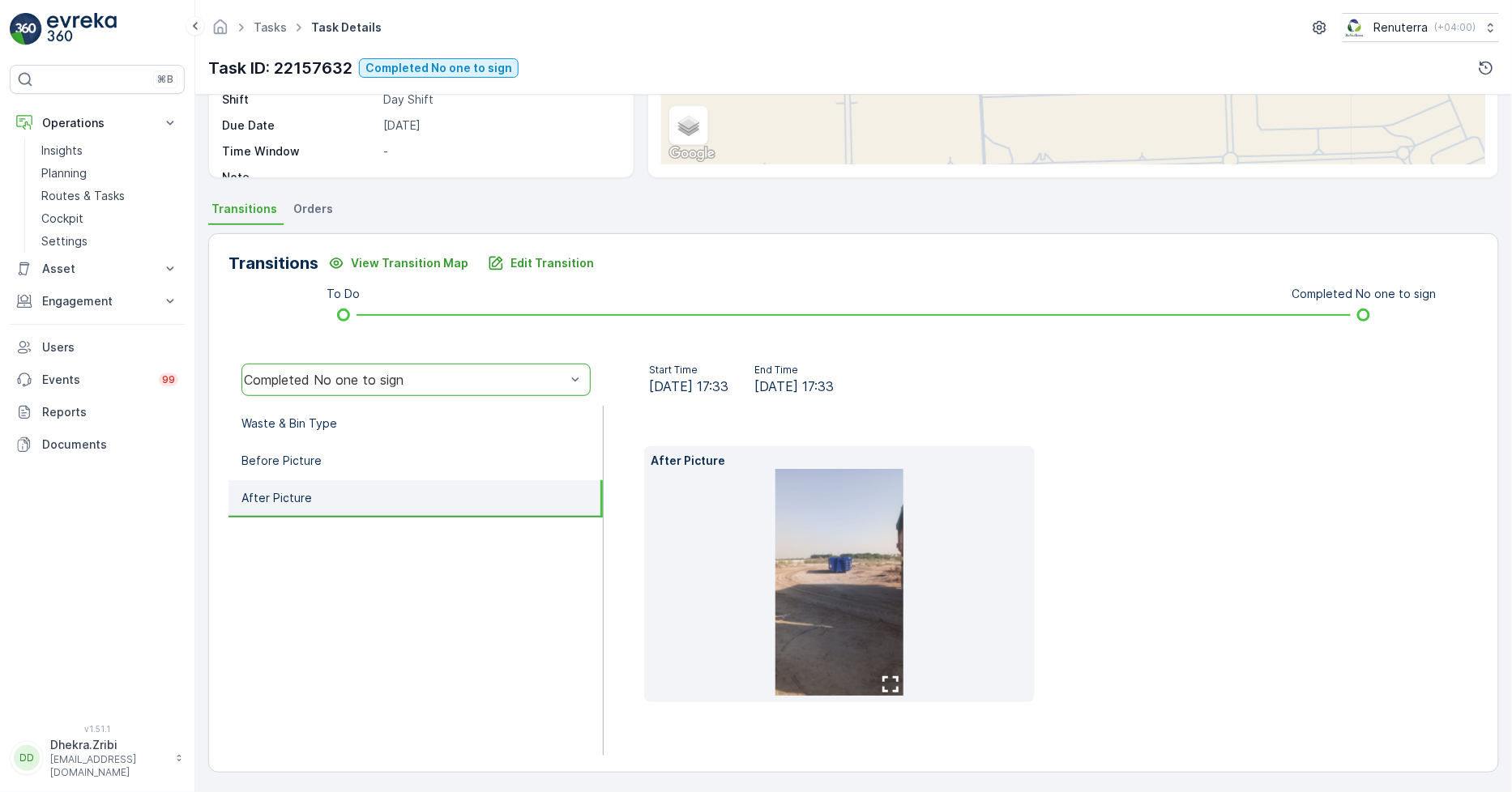
scroll to position [228, 0]
